Goal: Information Seeking & Learning: Learn about a topic

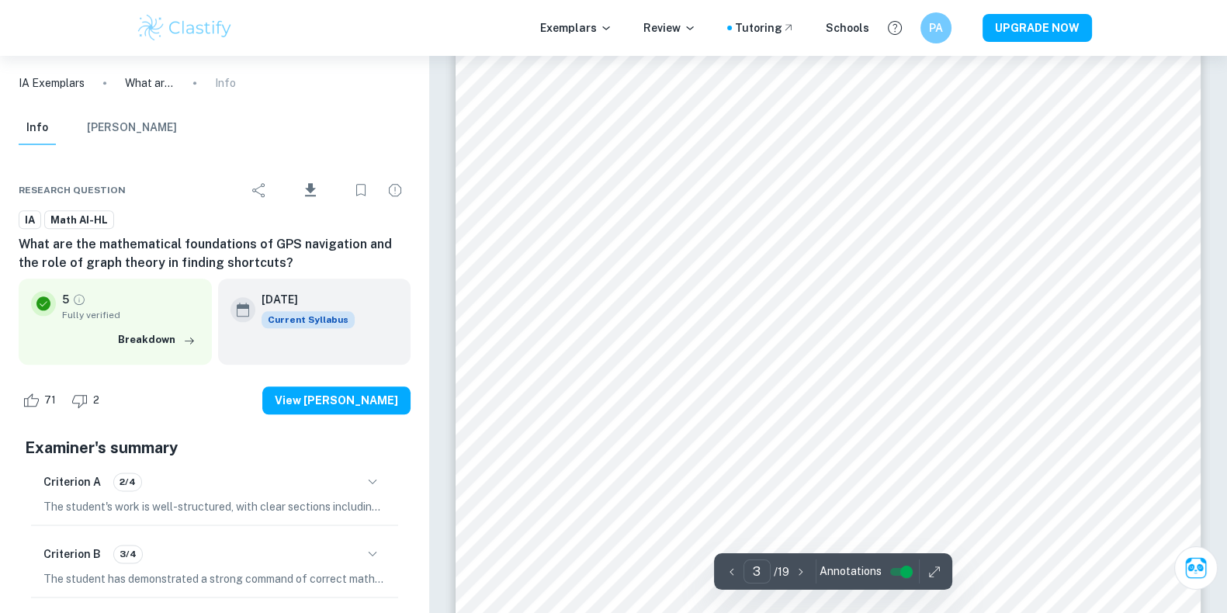
scroll to position [2361, 0]
type input "8"
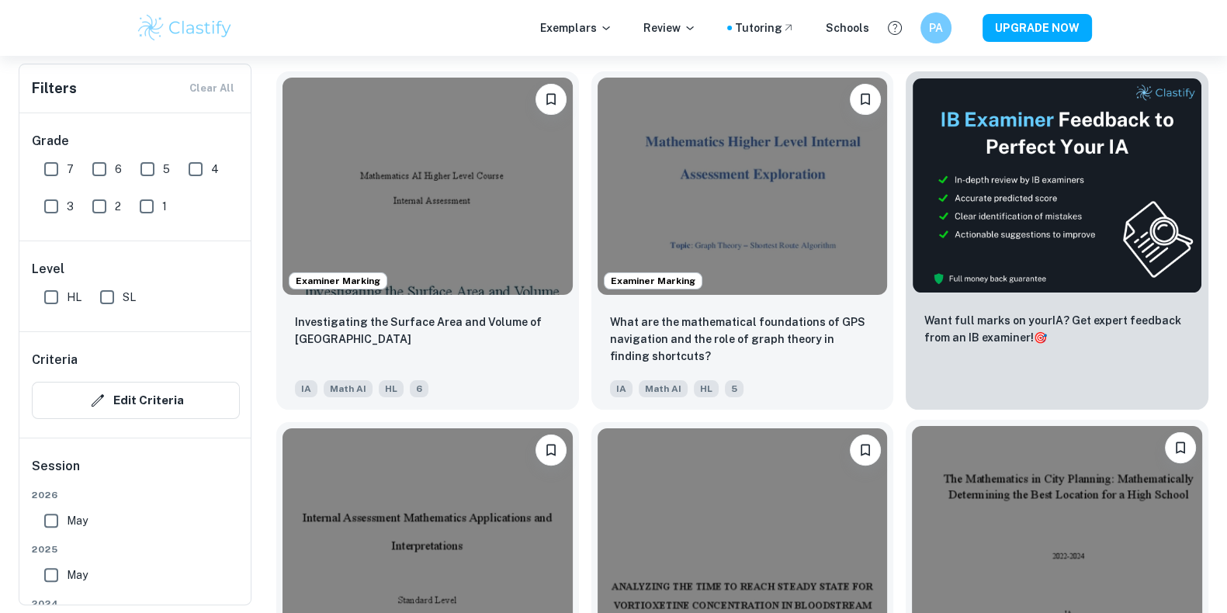
scroll to position [787, 0]
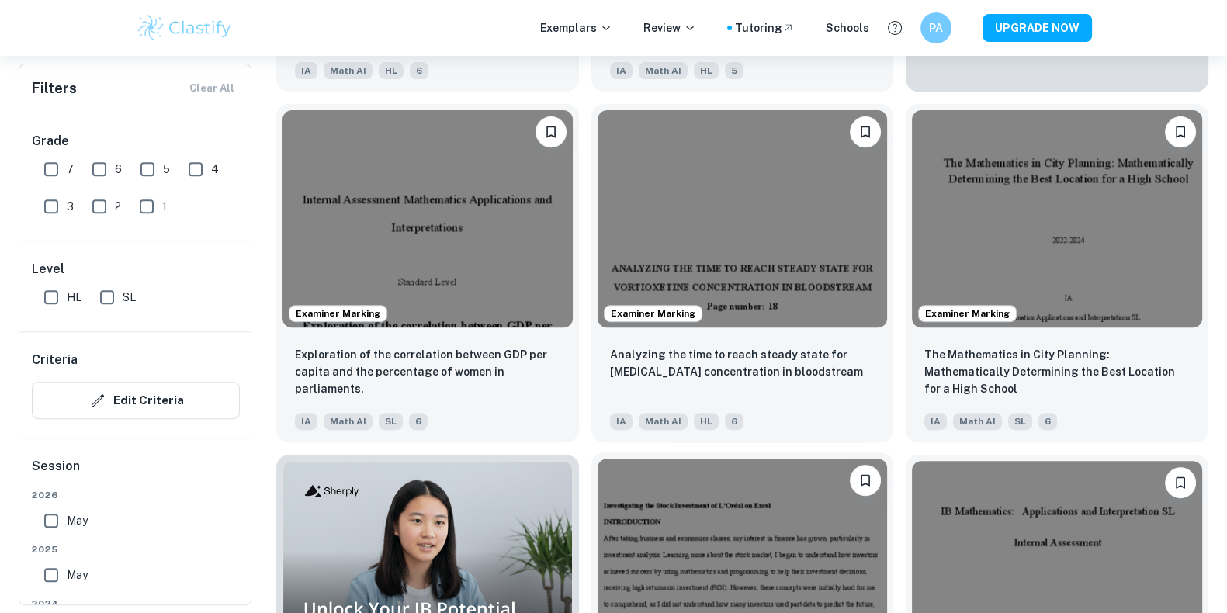
click at [714, 553] on img at bounding box center [743, 567] width 290 height 217
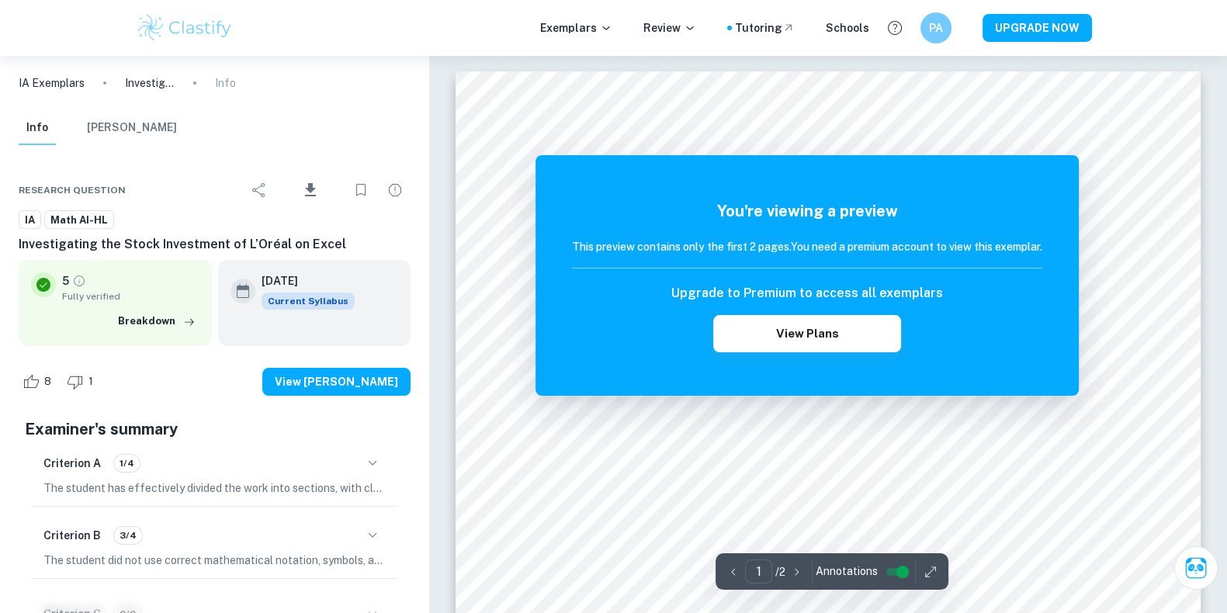
scroll to position [87, 0]
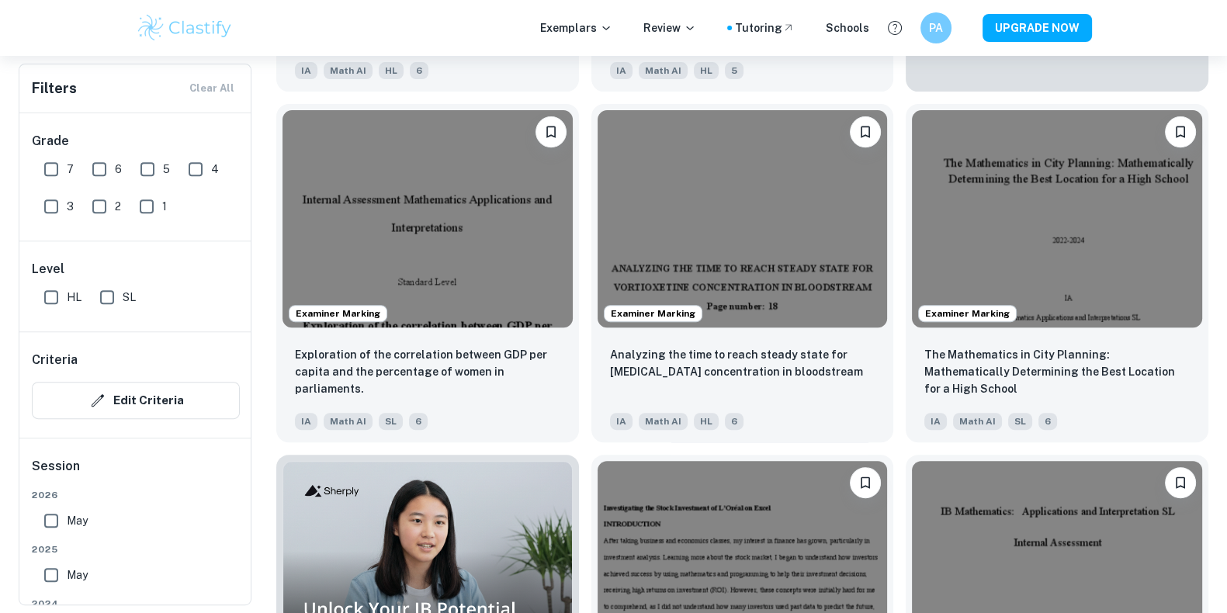
scroll to position [1130, 0]
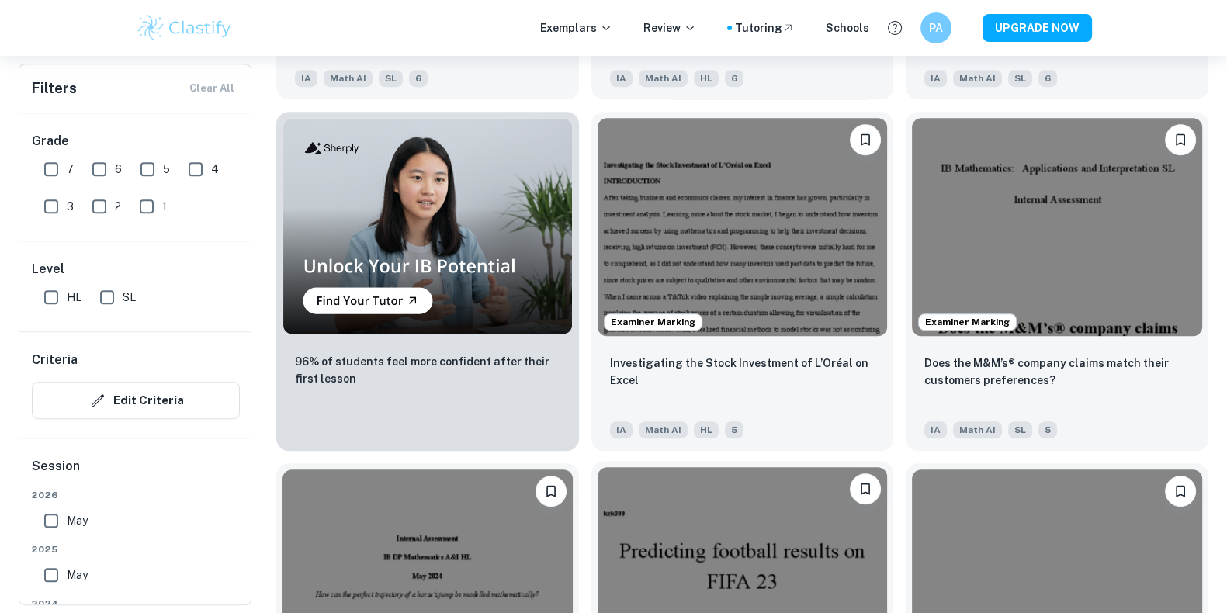
click at [788, 498] on img at bounding box center [743, 575] width 290 height 217
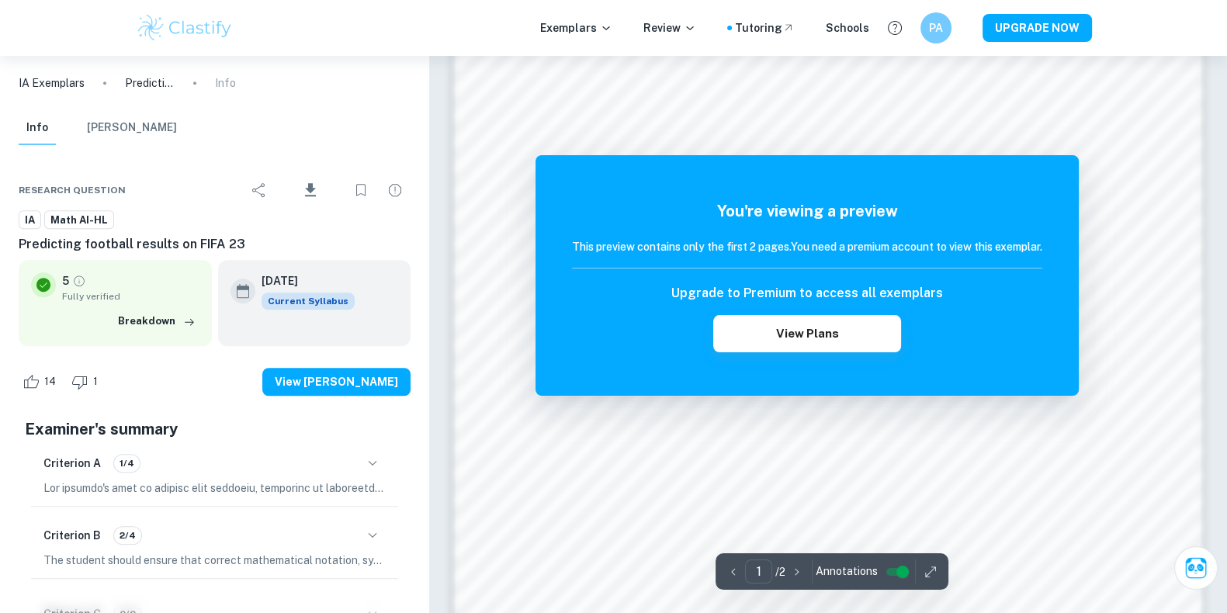
scroll to position [1497, 0]
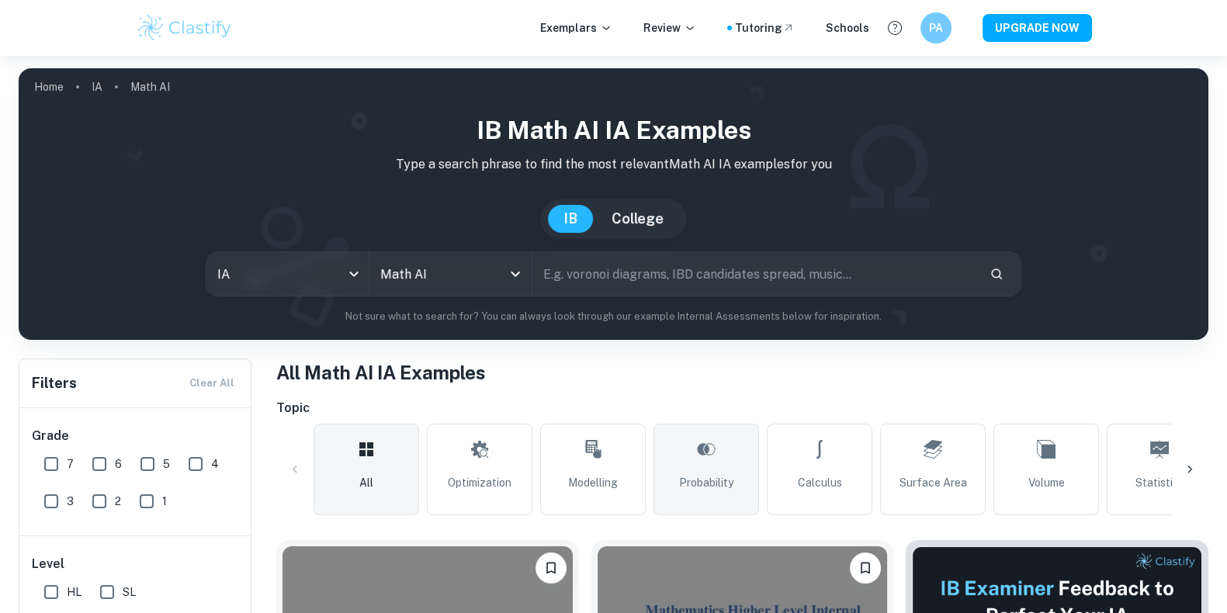
scroll to position [360, 0]
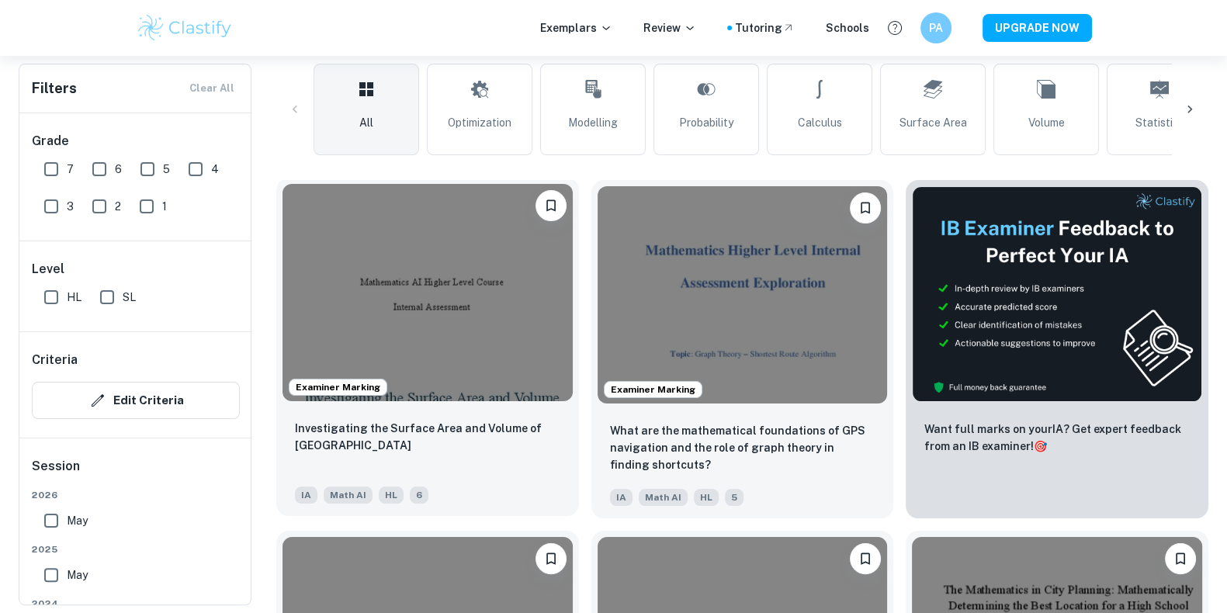
click at [478, 211] on img at bounding box center [428, 292] width 290 height 217
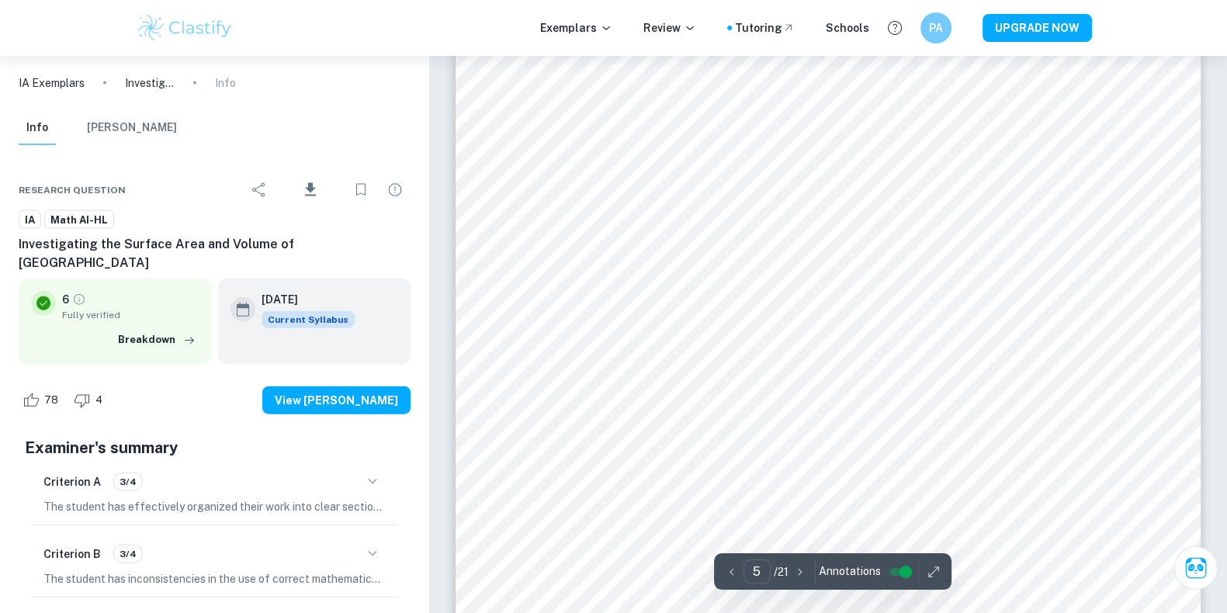
scroll to position [4599, 0]
type input "6"
